Goal: Task Accomplishment & Management: Manage account settings

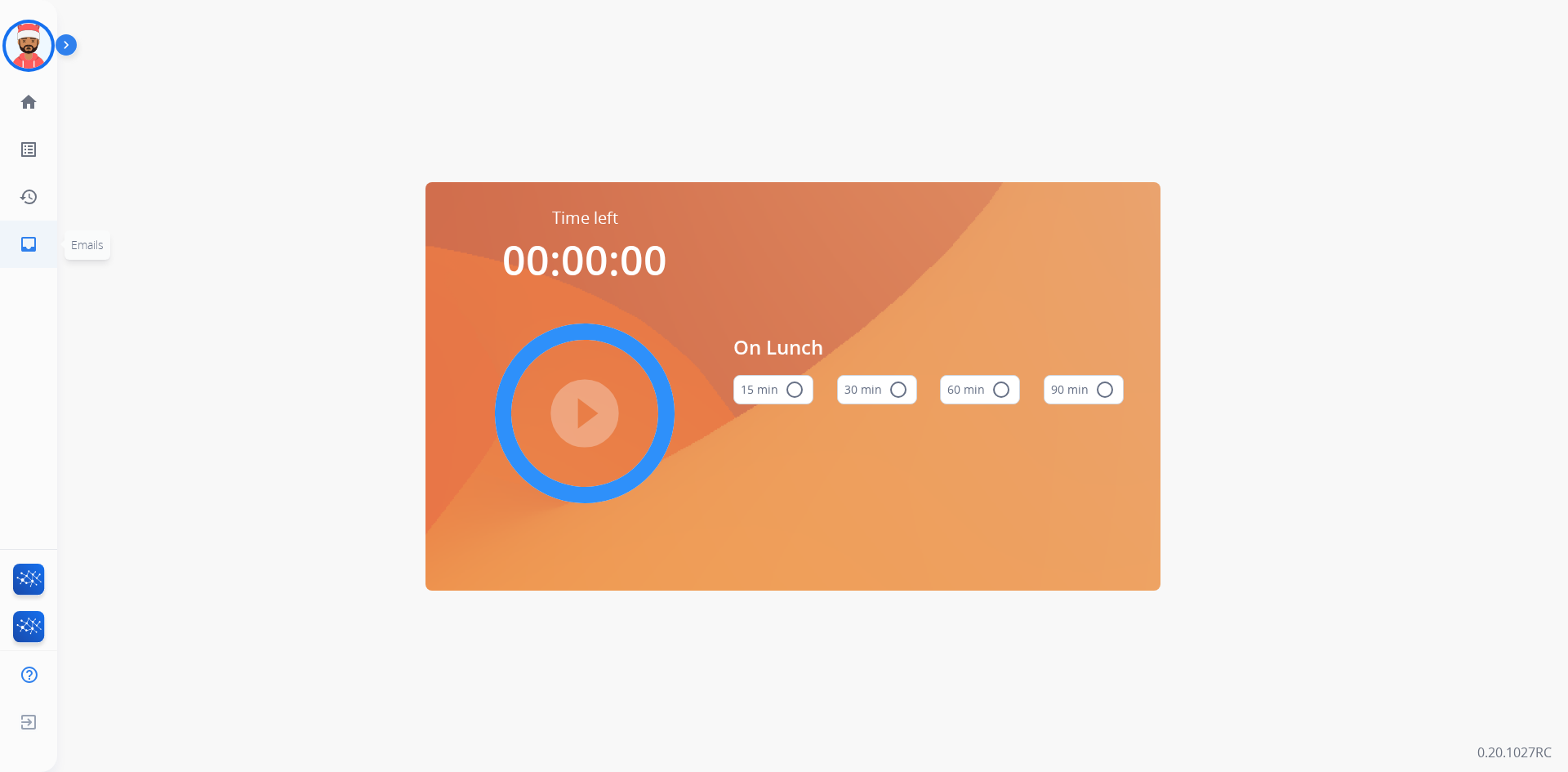
click at [29, 244] on mat-icon "inbox" at bounding box center [29, 245] width 20 height 20
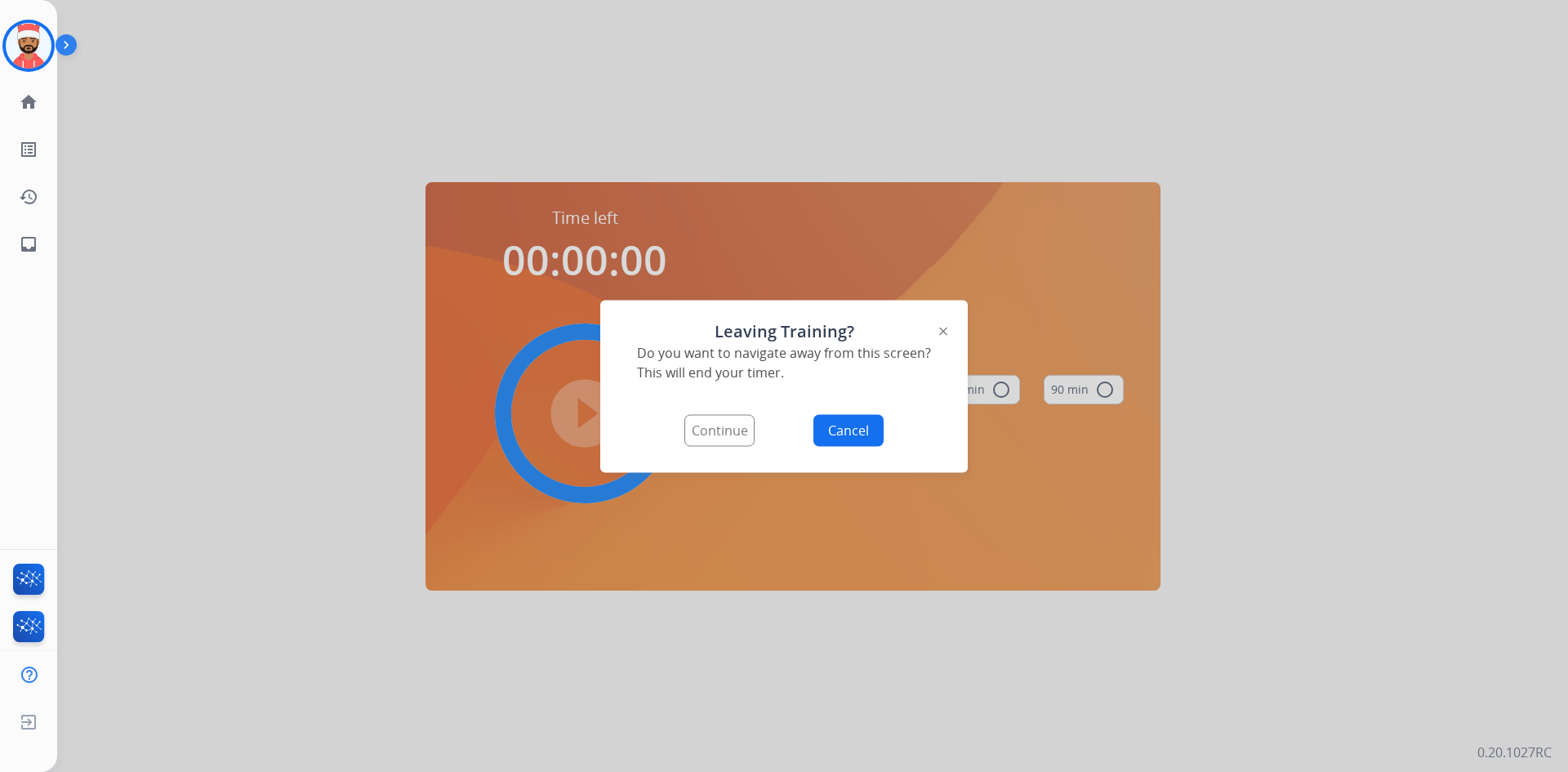
click at [734, 427] on button "Continue" at bounding box center [720, 429] width 70 height 32
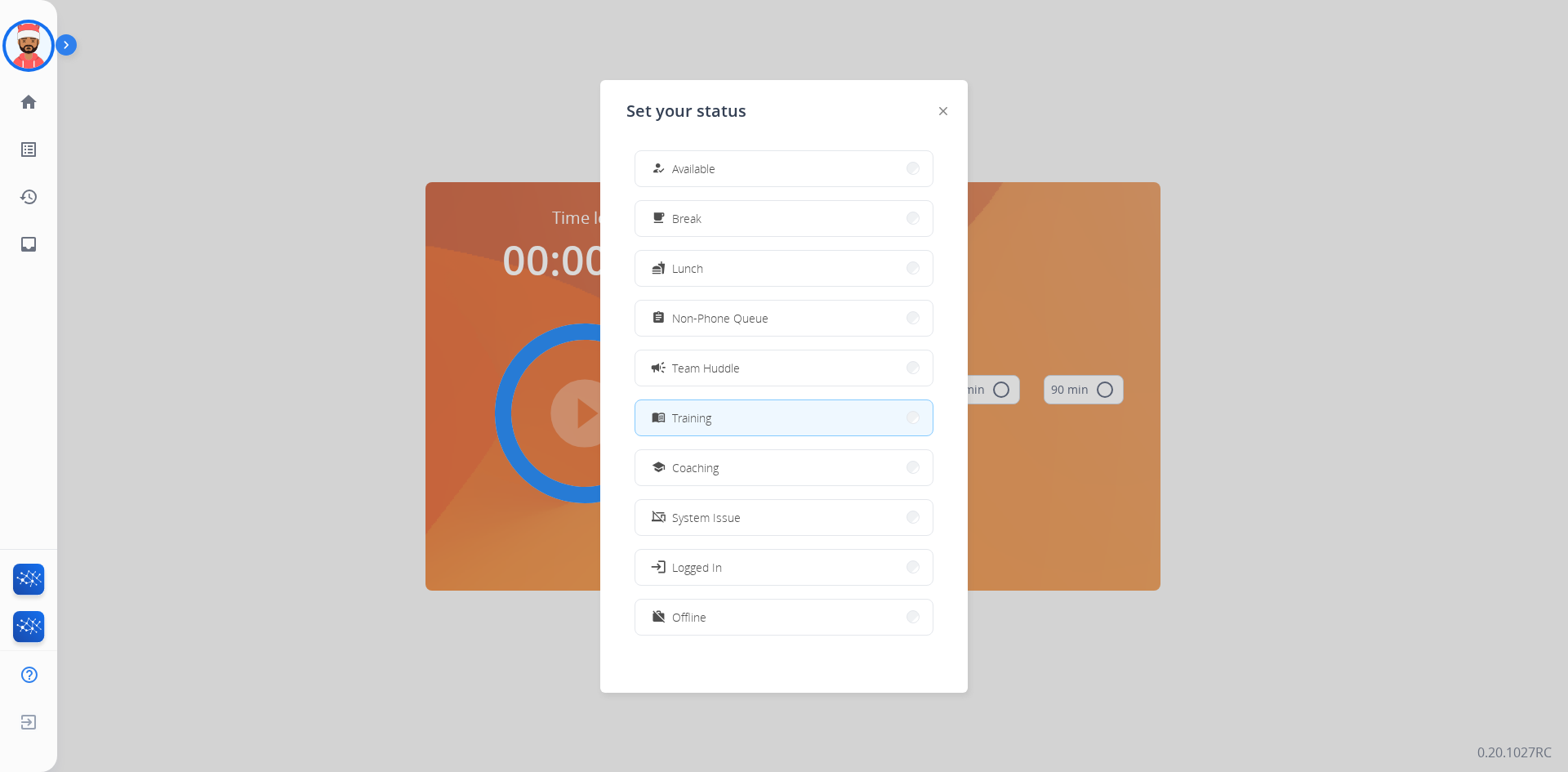
click at [336, 190] on div at bounding box center [784, 386] width 1568 height 772
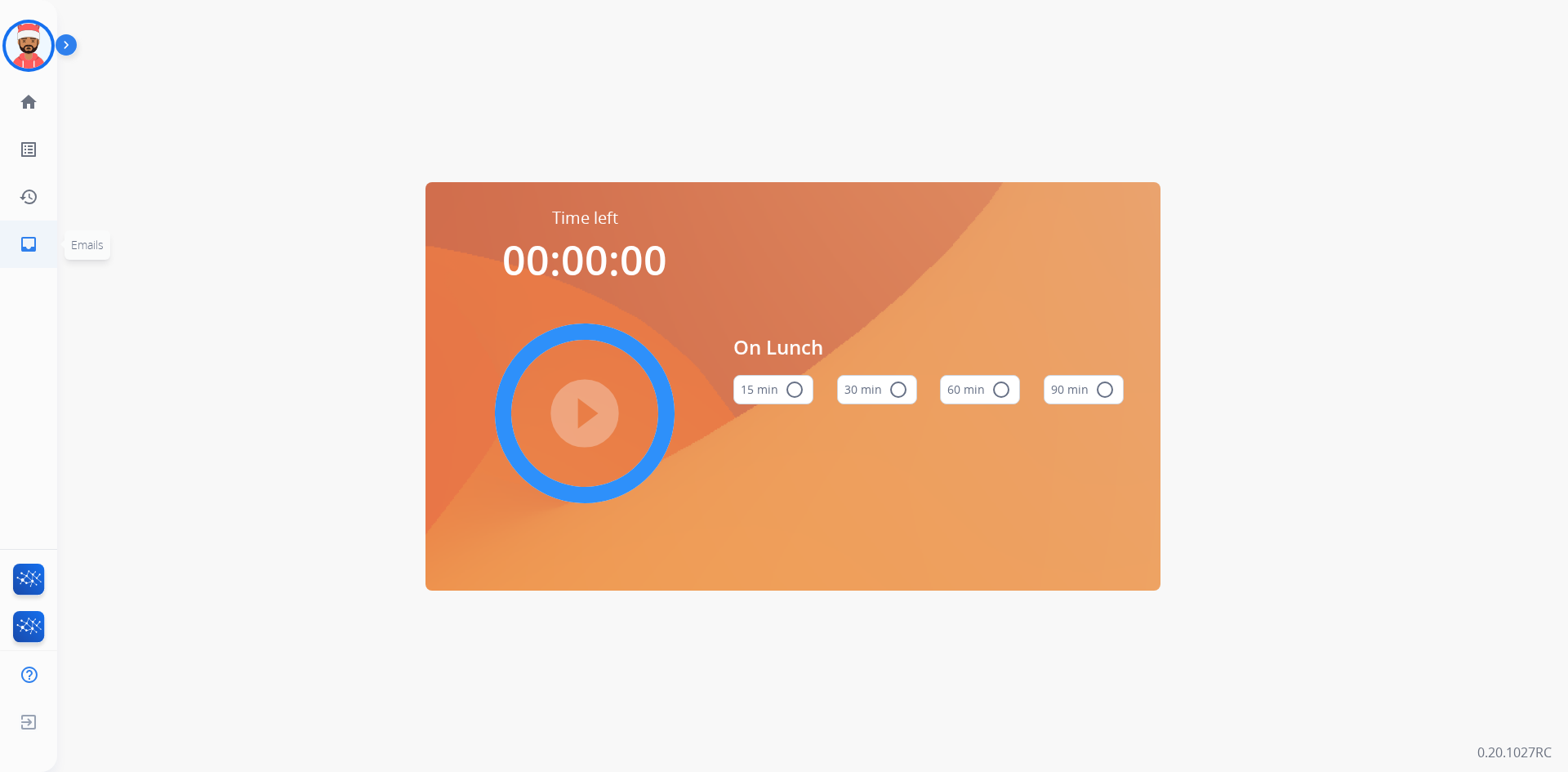
click at [50, 231] on link "inbox Emails" at bounding box center [29, 245] width 46 height 46
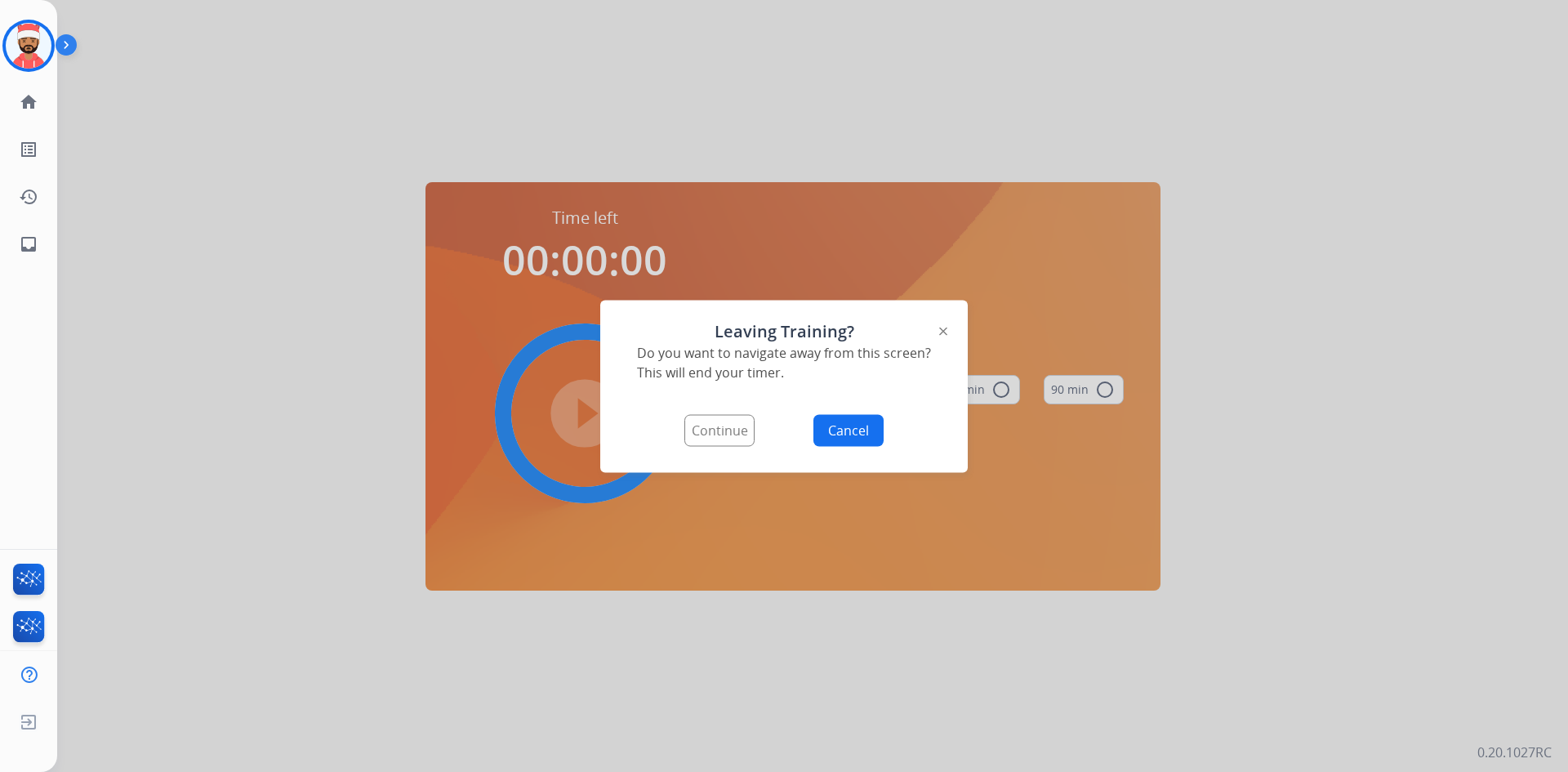
click at [714, 442] on button "Continue" at bounding box center [720, 429] width 70 height 32
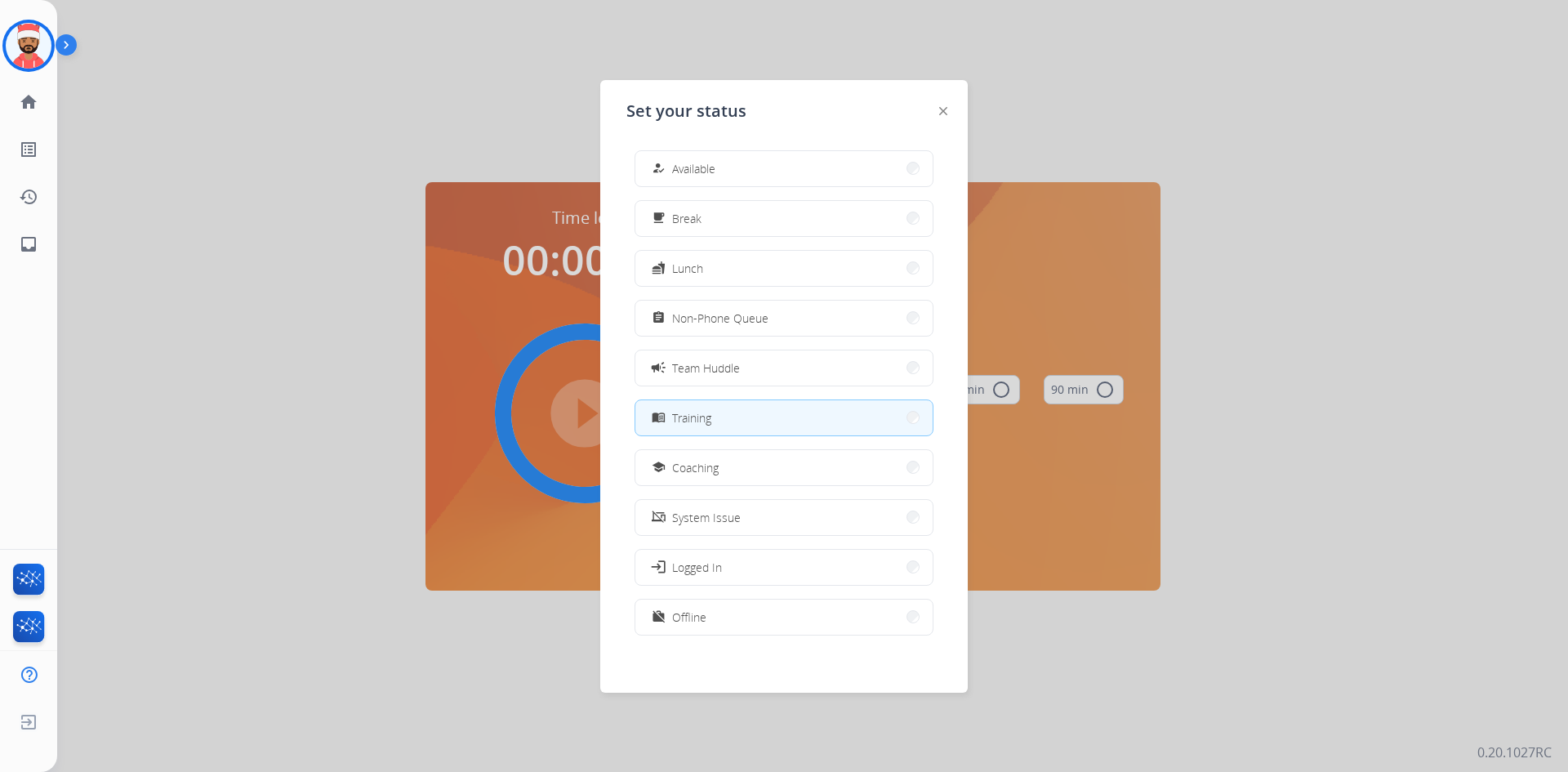
click at [774, 420] on button "menu_book Training" at bounding box center [784, 417] width 298 height 35
select select "**********"
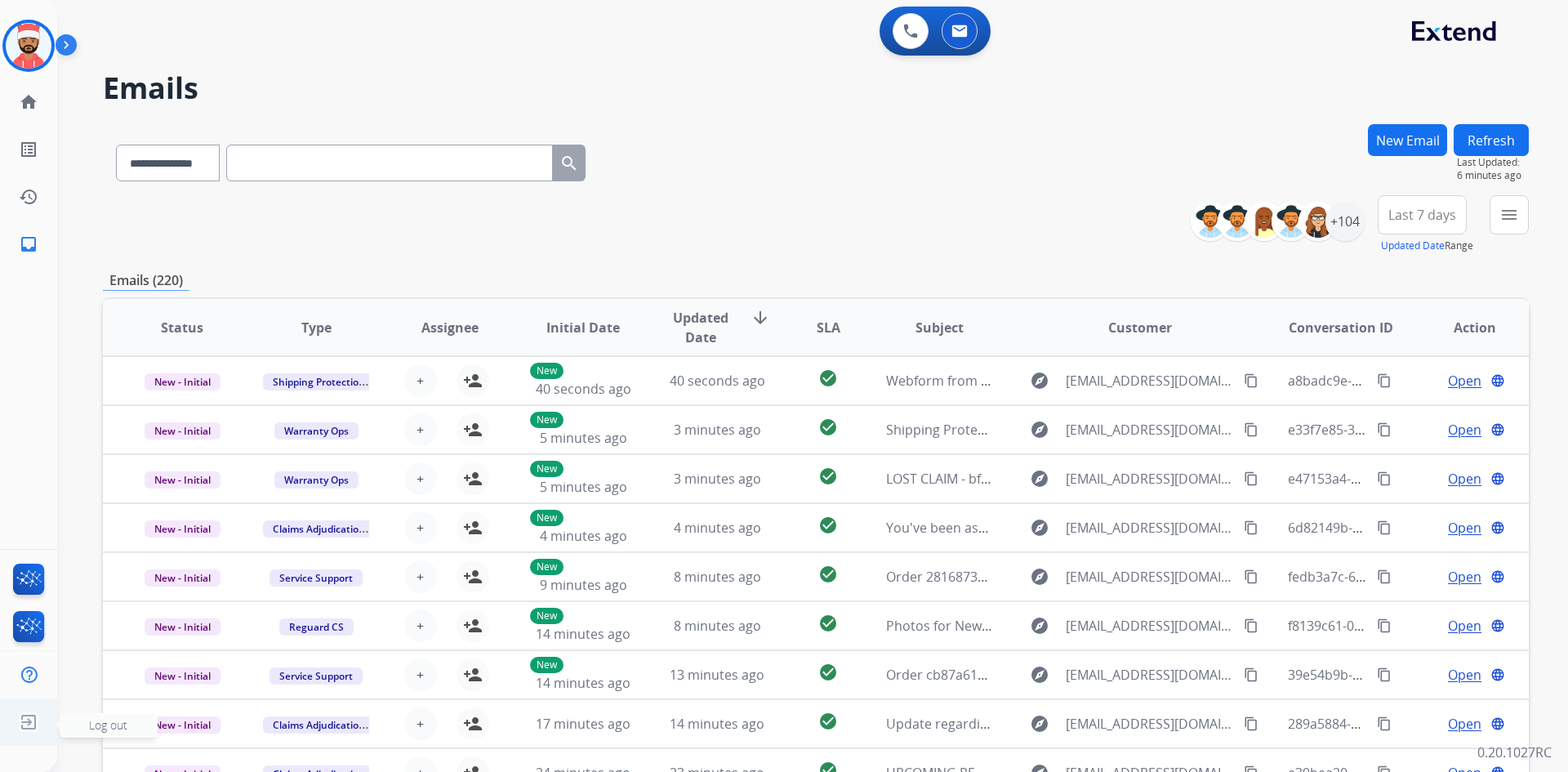
click at [35, 723] on img at bounding box center [29, 722] width 29 height 31
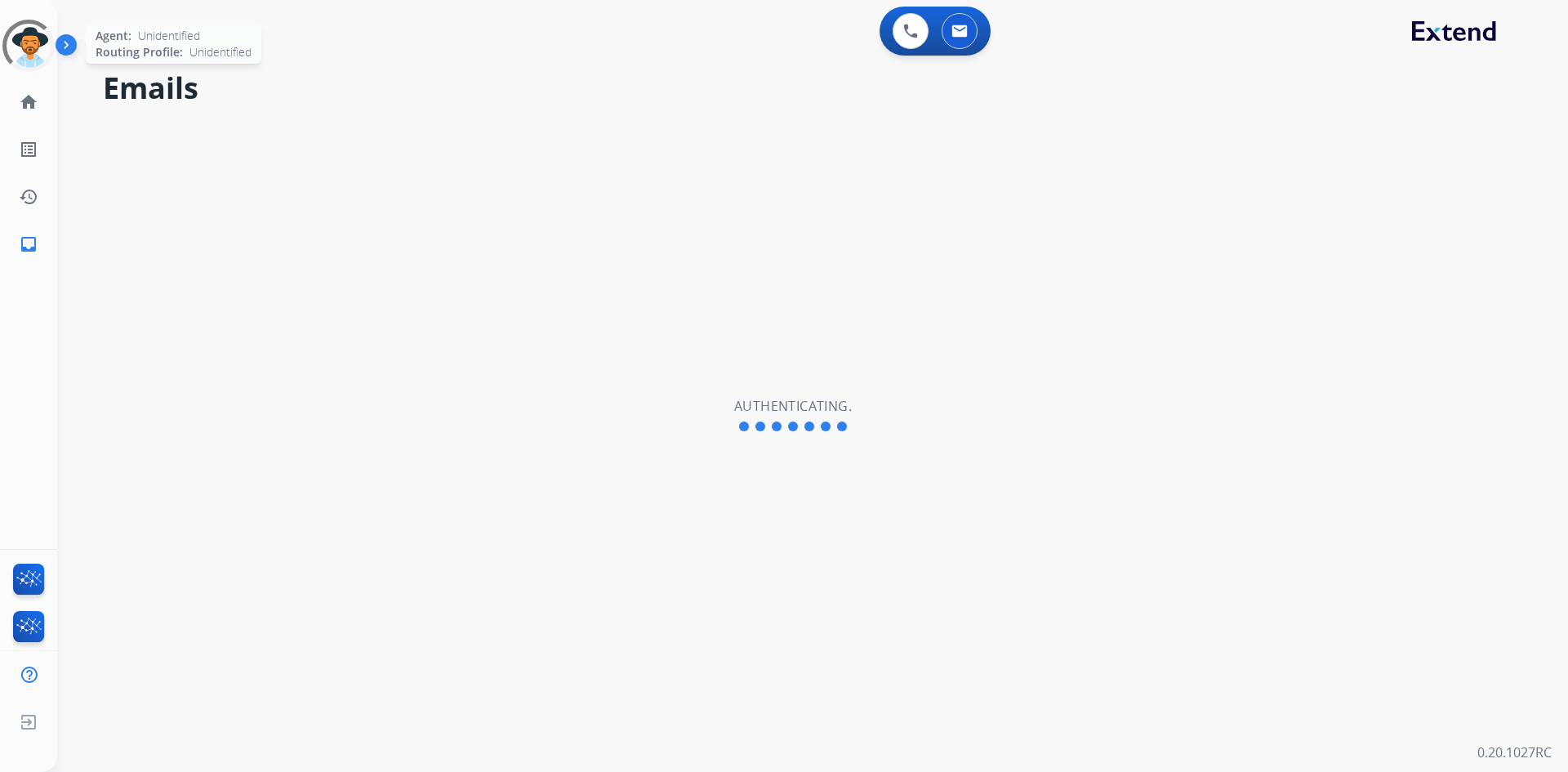
click at [43, 34] on div at bounding box center [29, 46] width 52 height 52
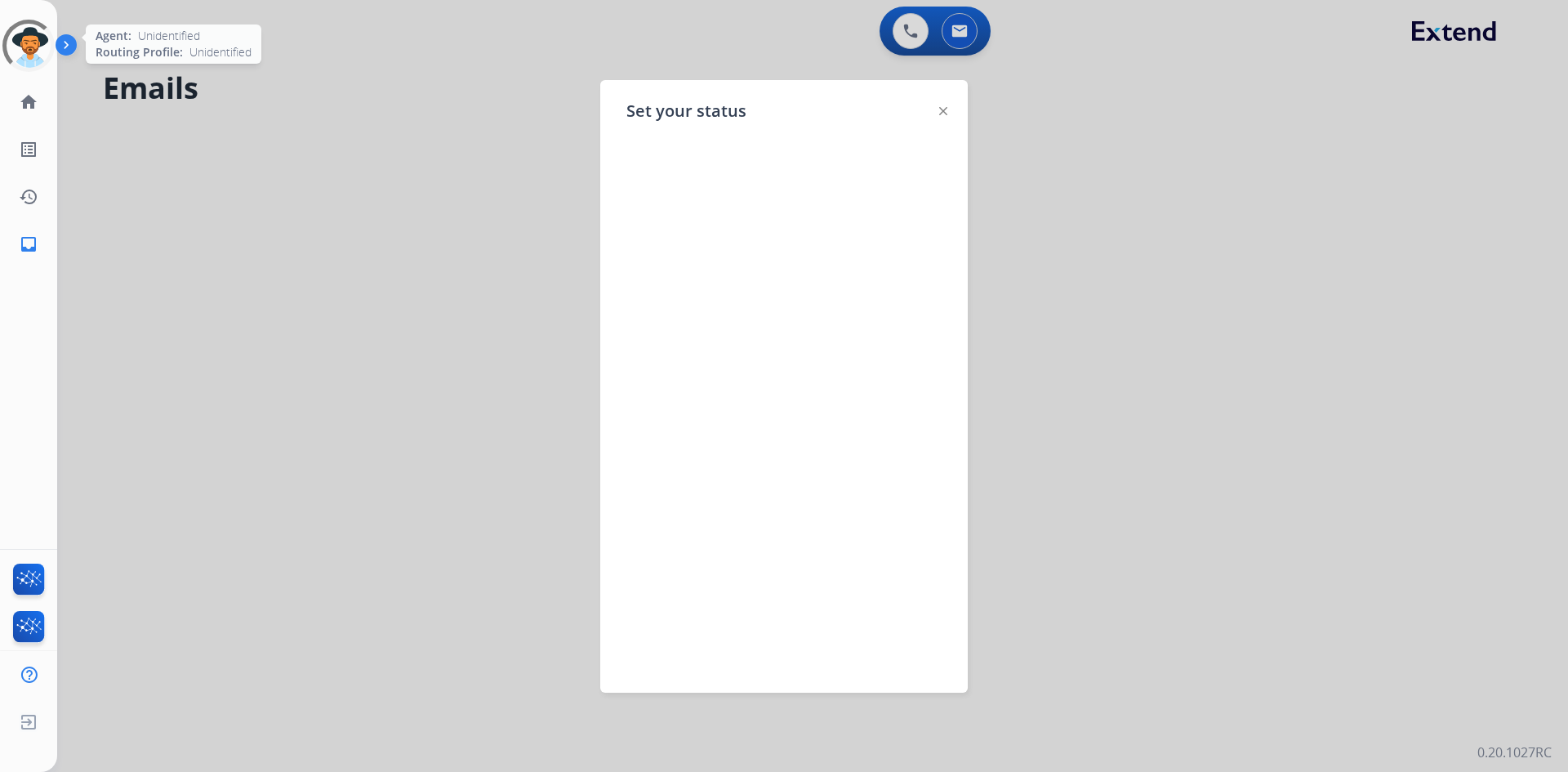
click at [29, 55] on div at bounding box center [29, 46] width 52 height 52
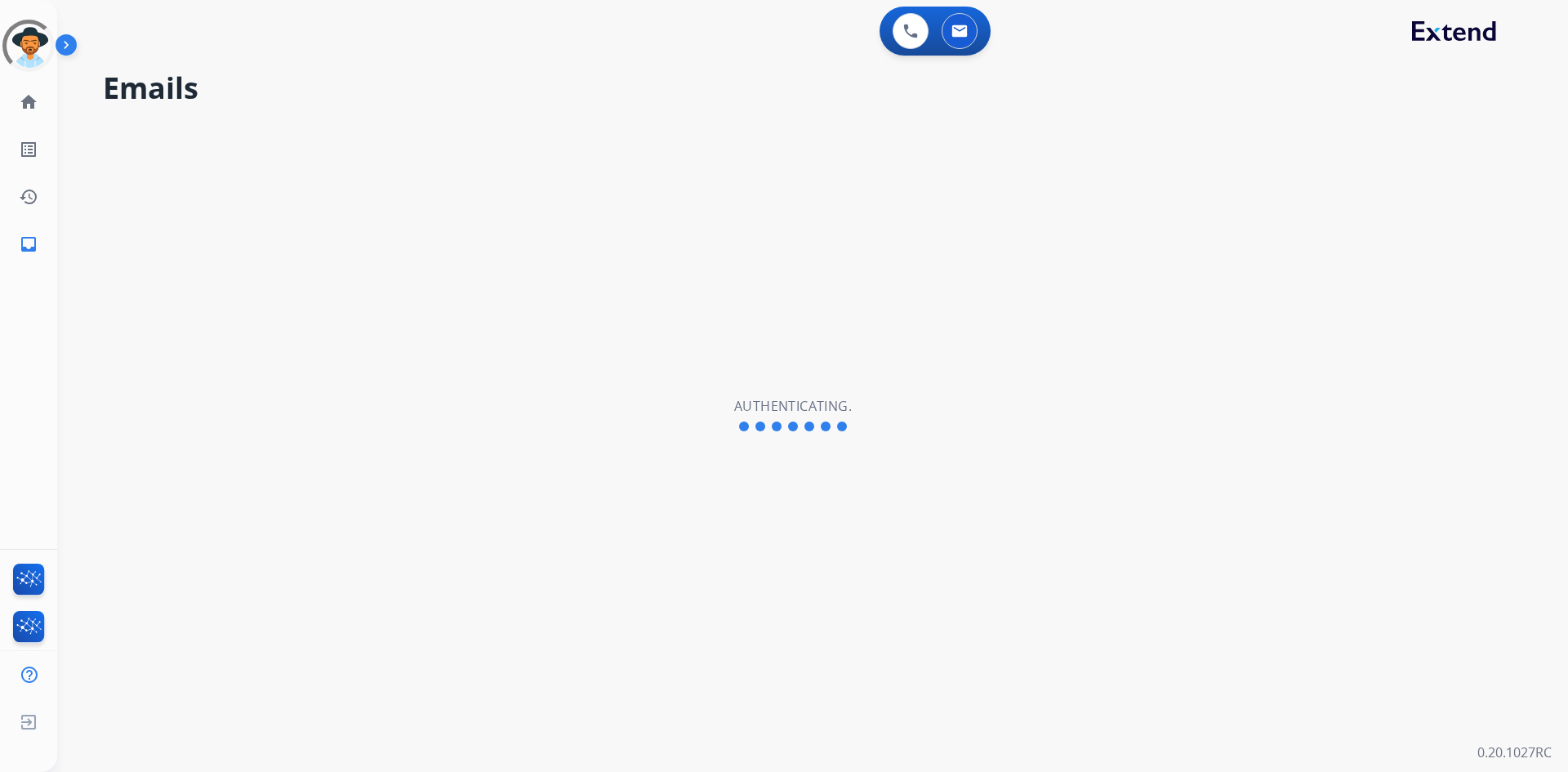
click at [70, 47] on img at bounding box center [70, 48] width 28 height 31
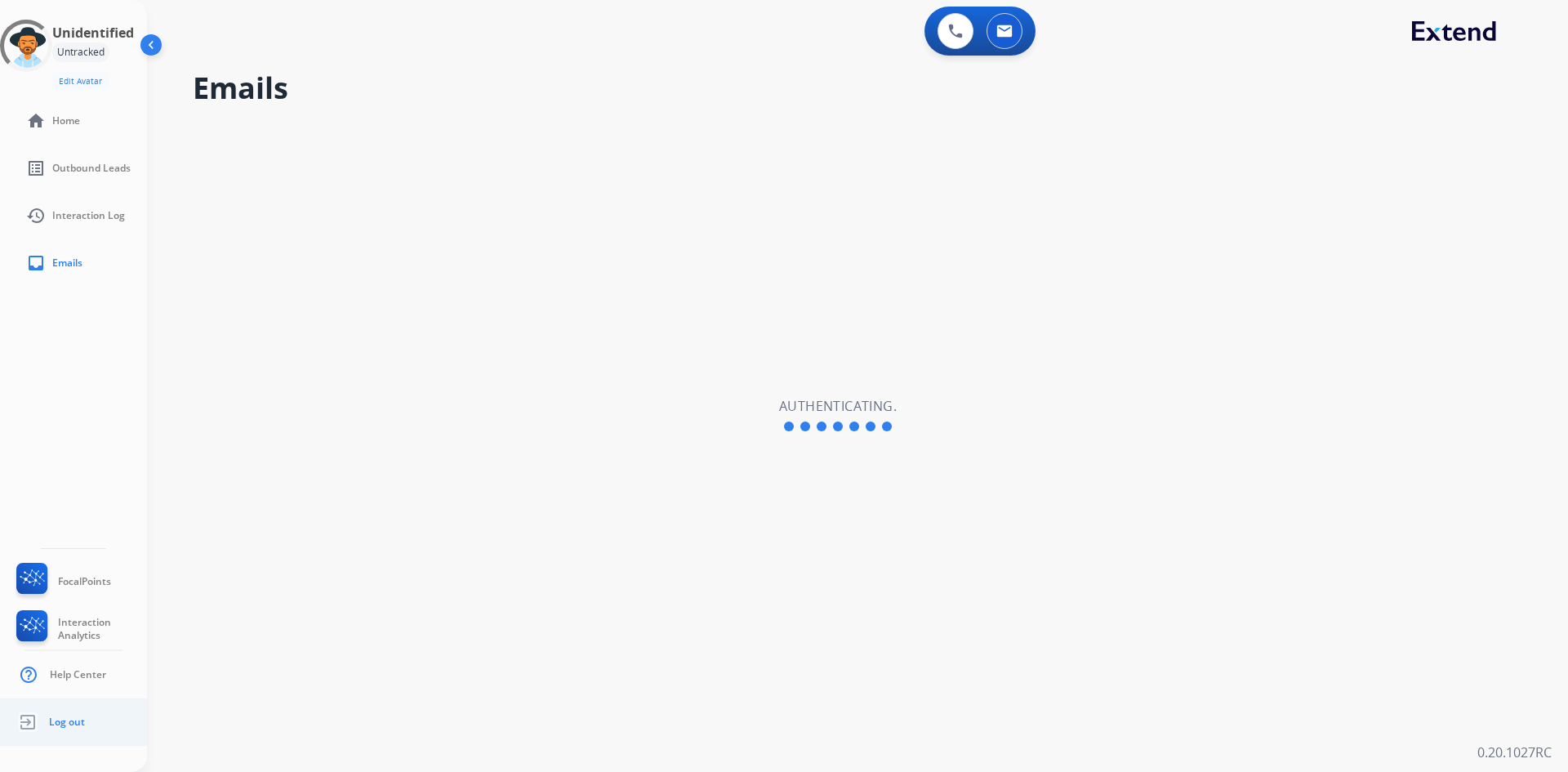
click at [67, 730] on link "Log out" at bounding box center [49, 722] width 72 height 31
